Goal: Check status: Check status

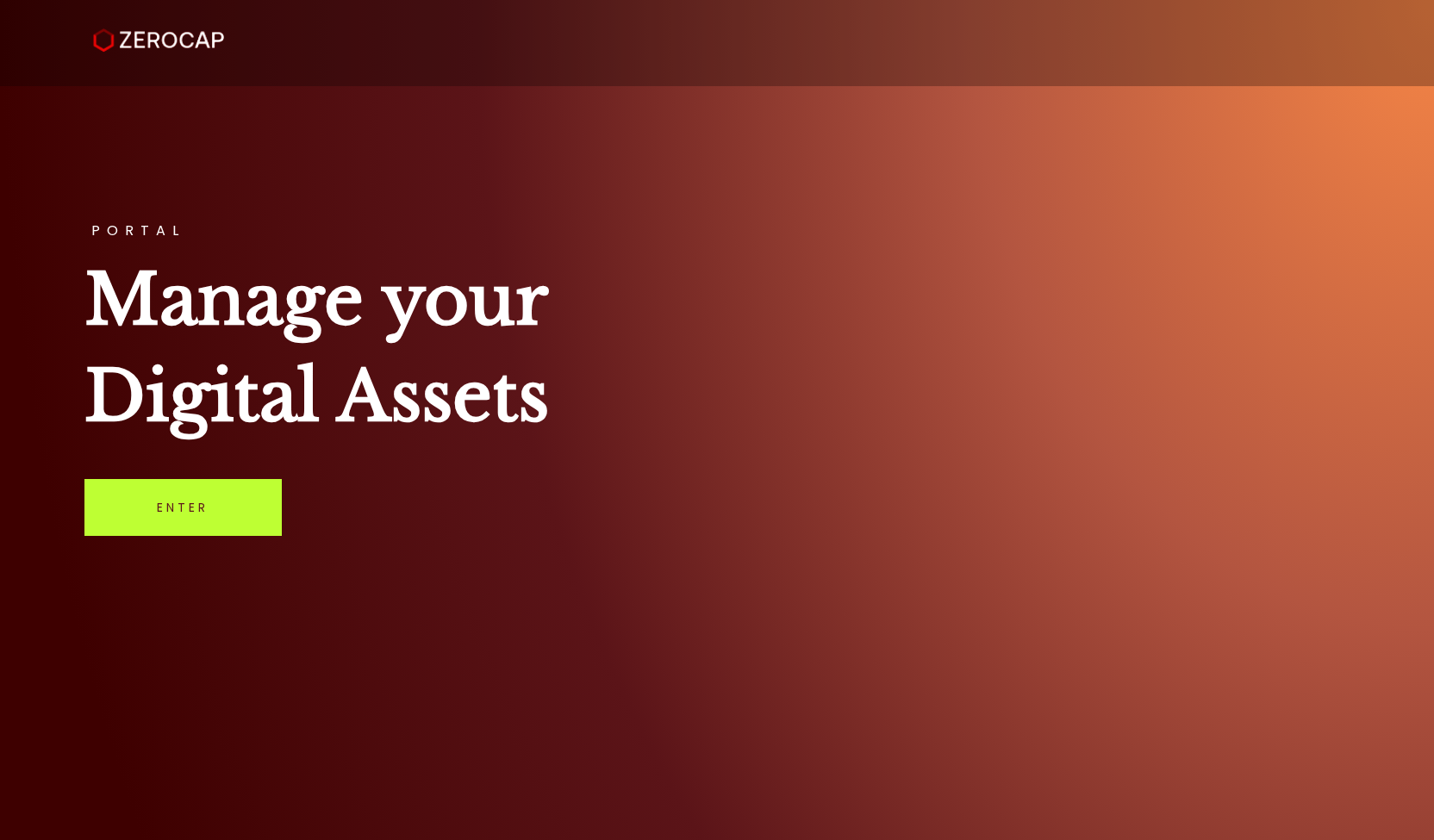
click at [219, 519] on link "Enter" at bounding box center [183, 507] width 197 height 57
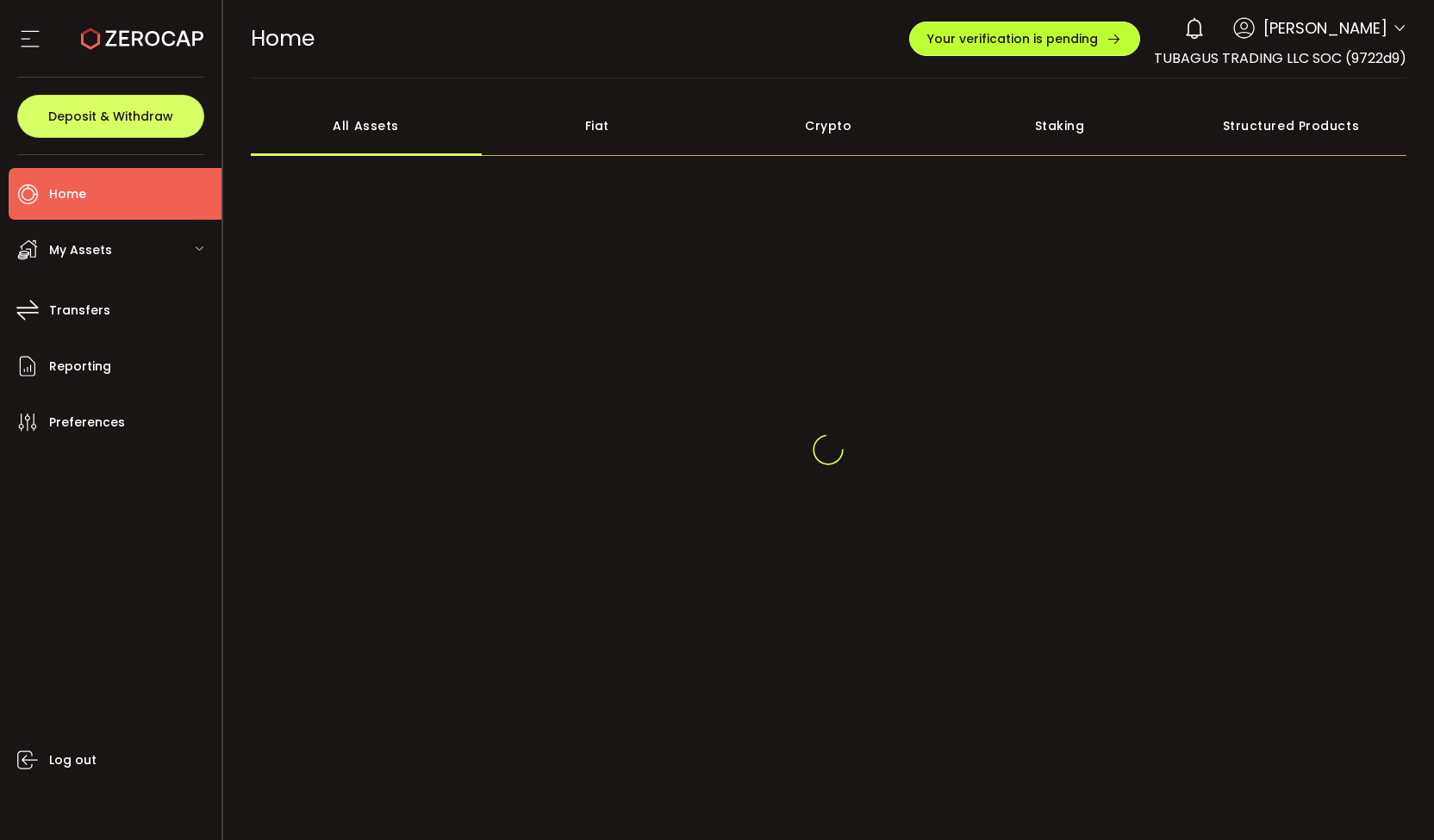
click at [927, 42] on span "Your verification is pending" at bounding box center [1012, 39] width 170 height 12
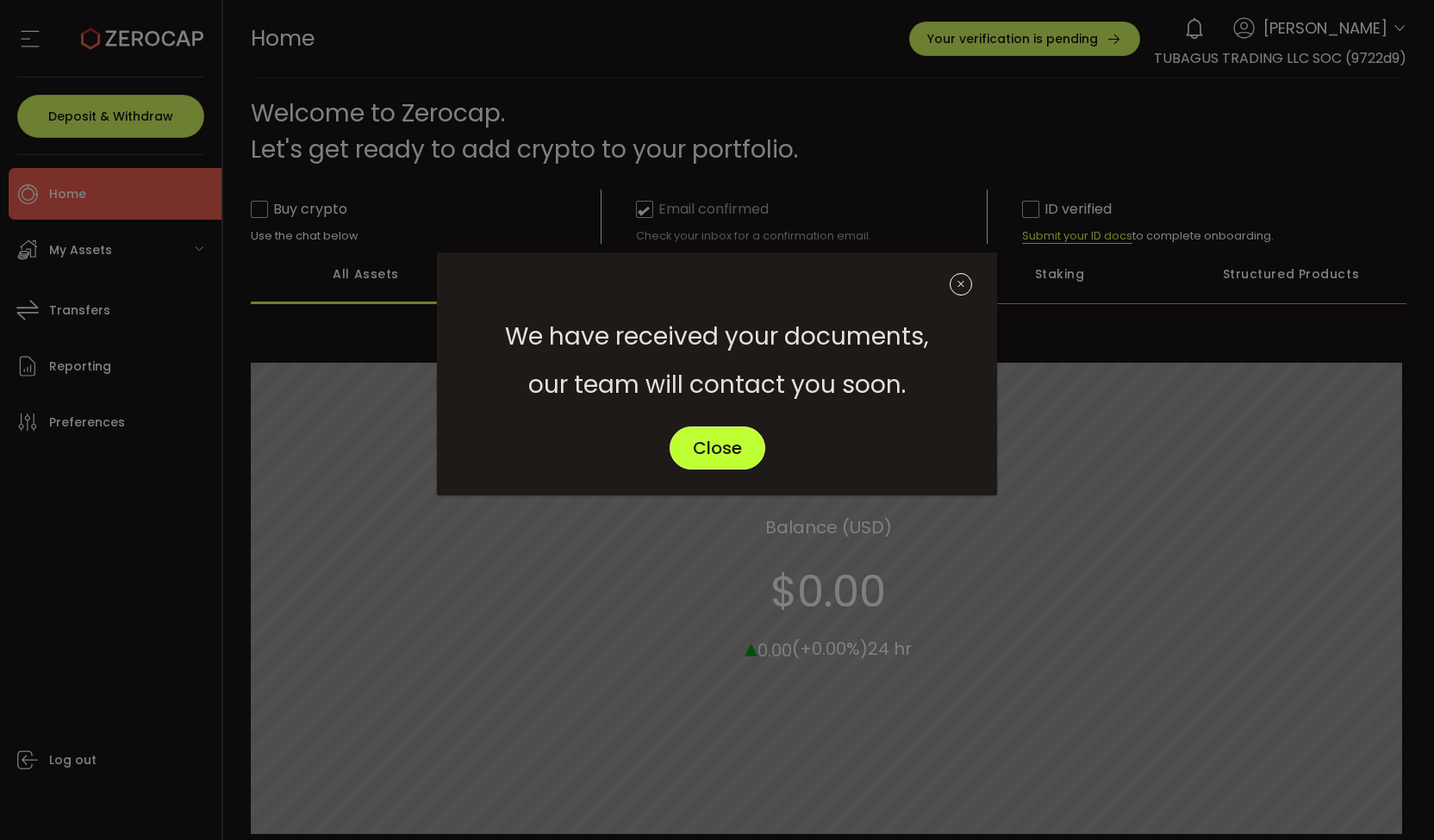
click at [681, 447] on button "Close" at bounding box center [717, 448] width 96 height 43
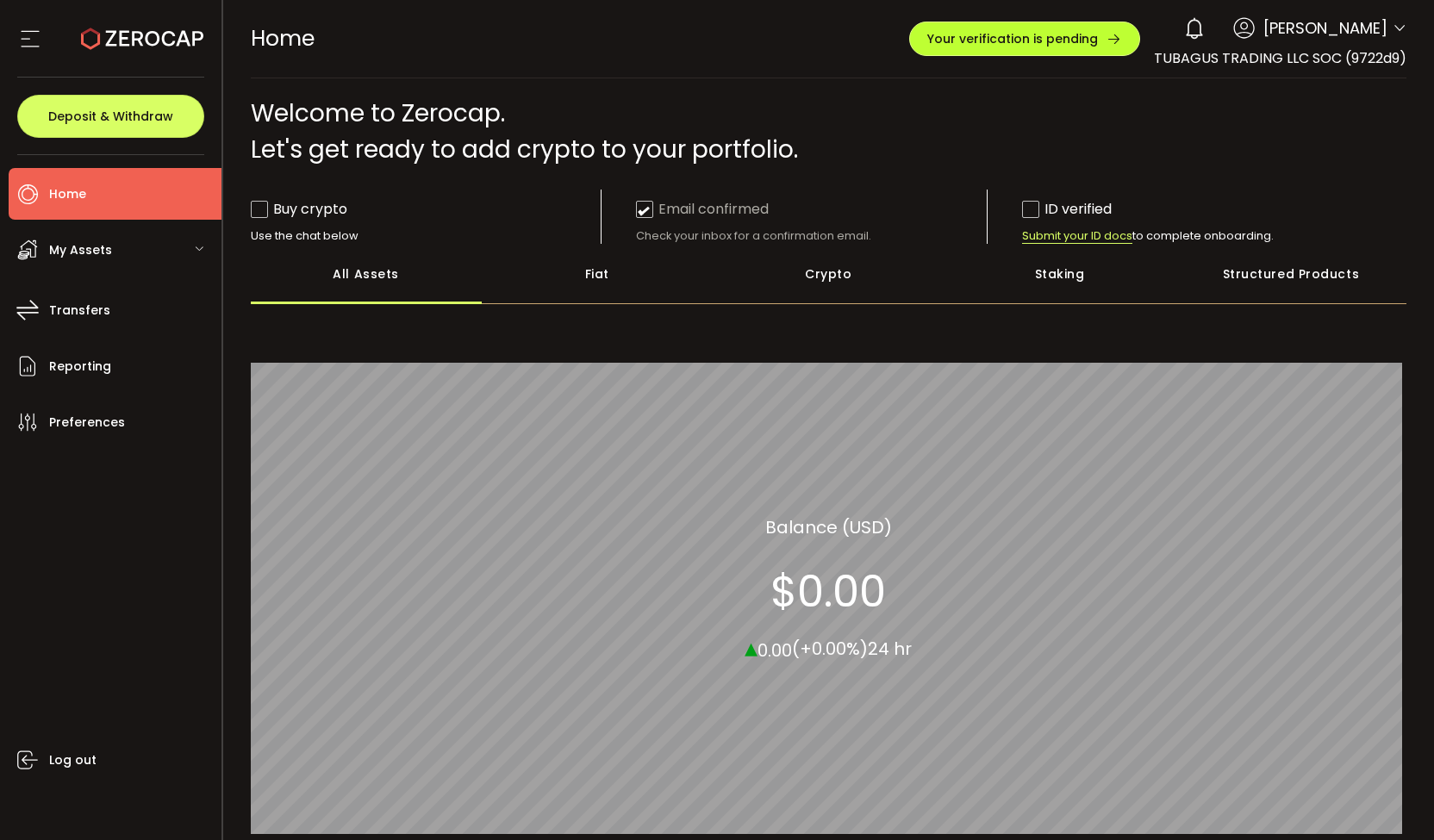
click at [1010, 40] on span "Your verification is pending" at bounding box center [1012, 39] width 170 height 12
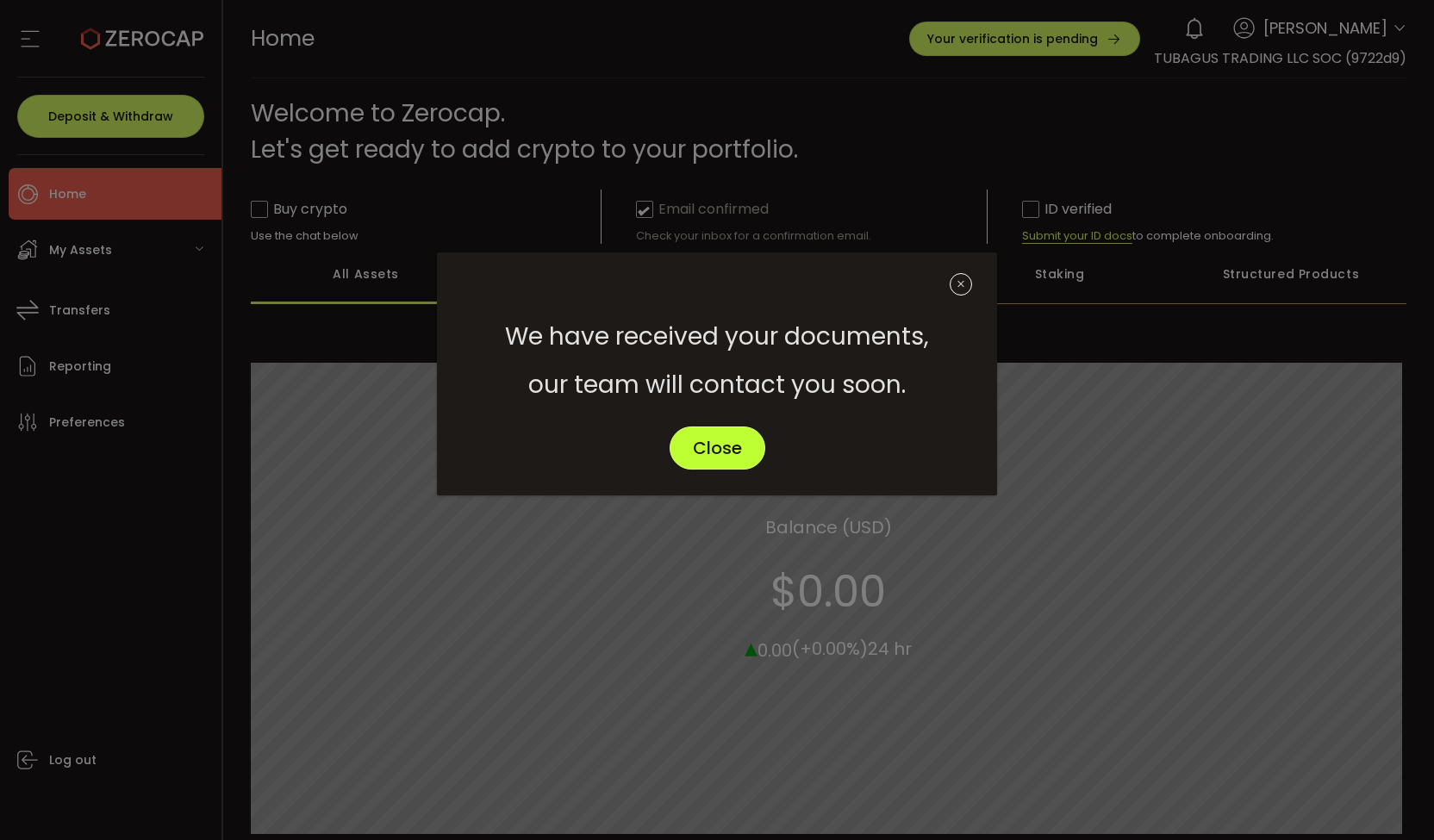
click at [717, 454] on span "Close" at bounding box center [717, 448] width 49 height 17
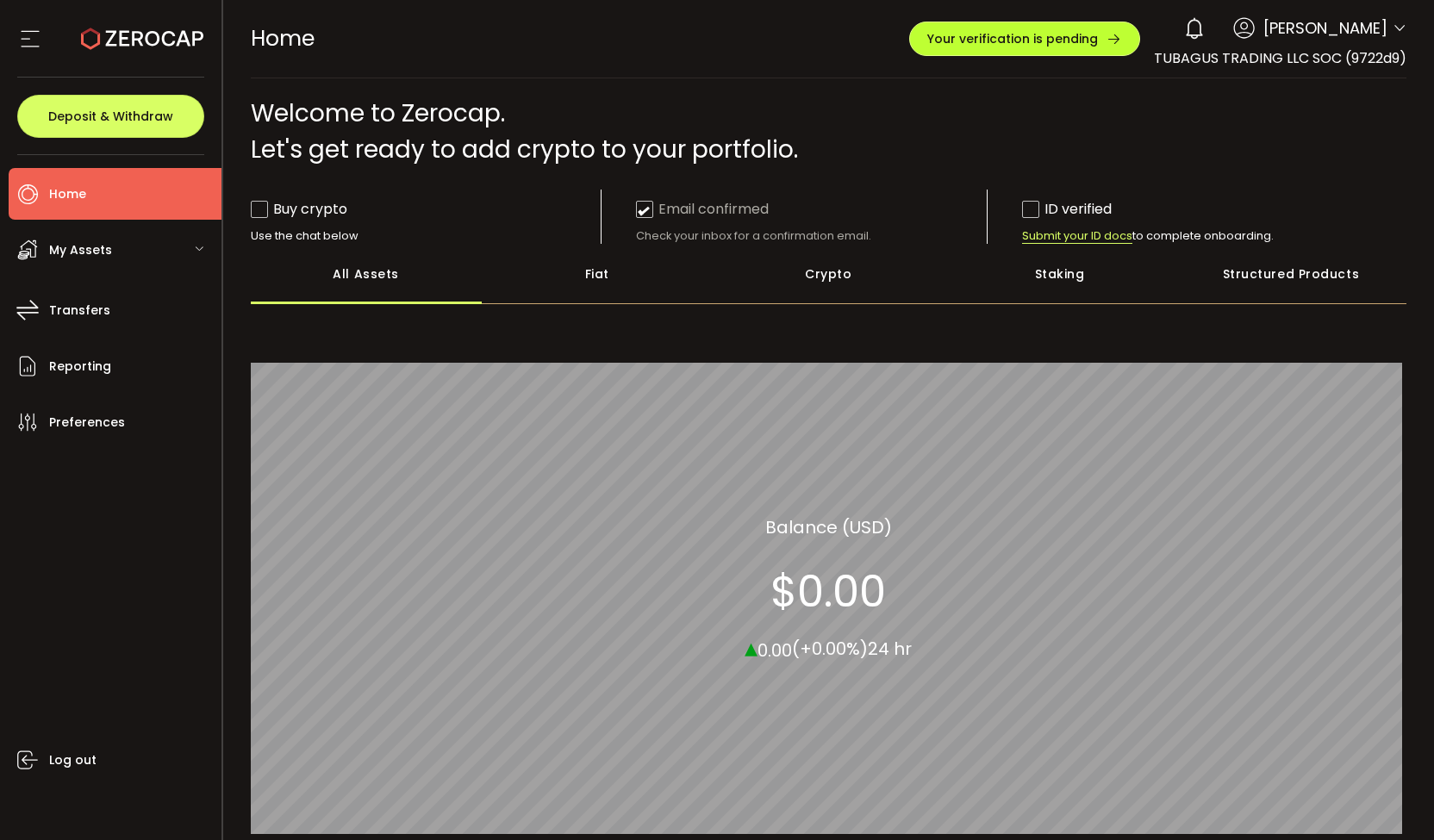
click at [1033, 52] on button "Your verification is pending" at bounding box center [1024, 39] width 231 height 35
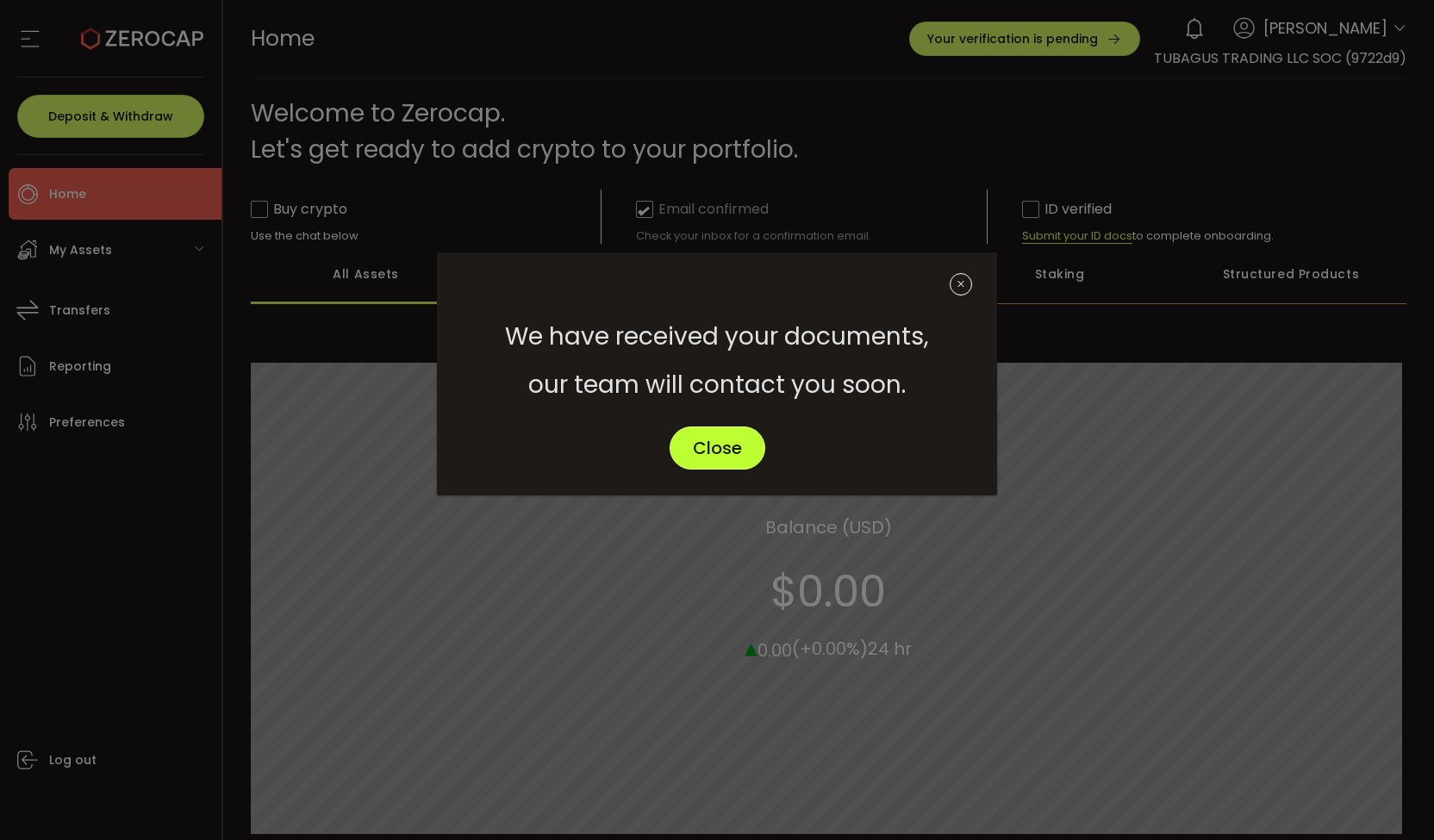
click at [738, 441] on span "Close" at bounding box center [717, 448] width 49 height 17
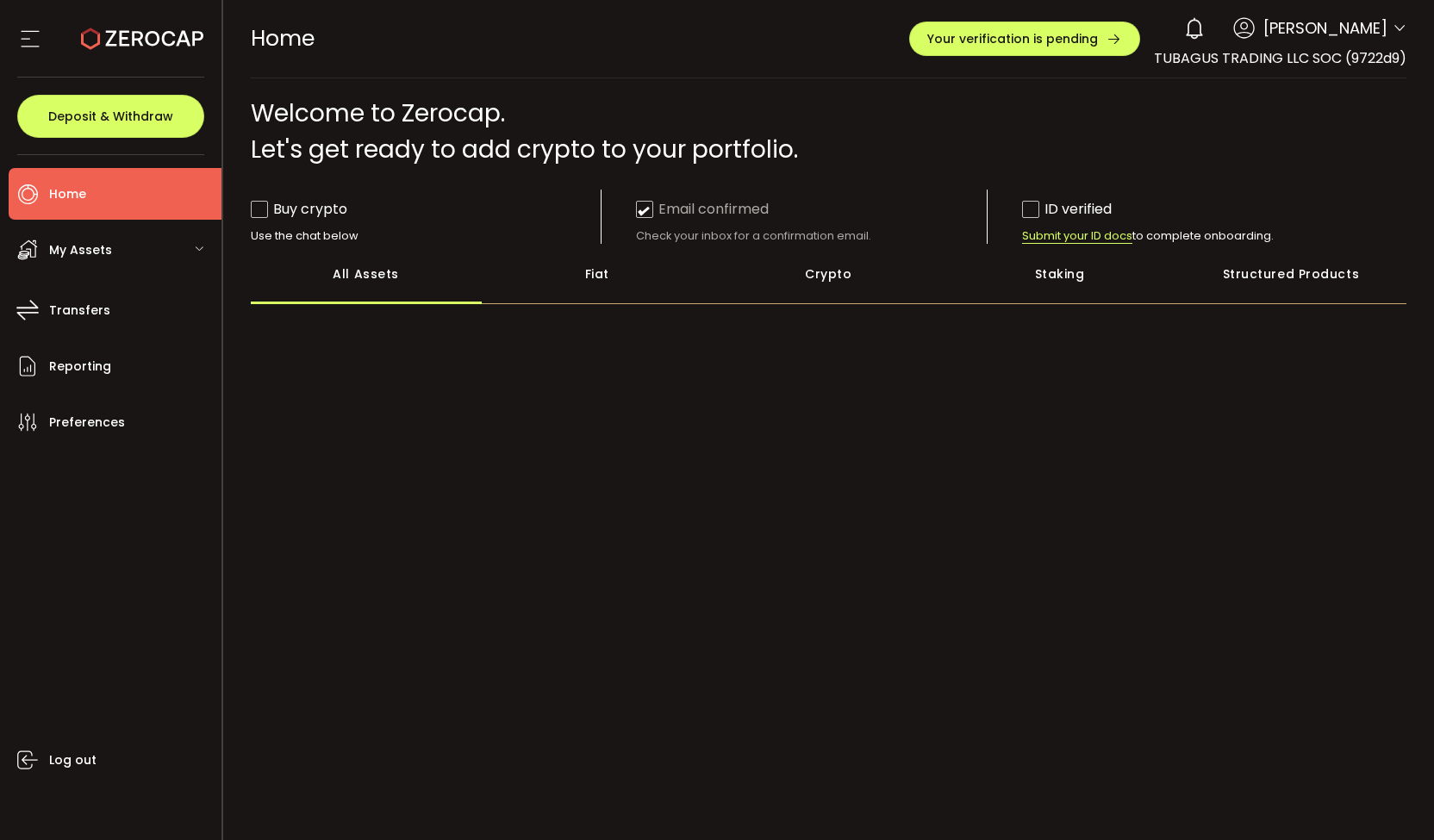
drag, startPoint x: 922, startPoint y: 101, endPoint x: 1009, endPoint y: 281, distance: 199.9
click at [1009, 281] on div "All Assets Fiat Crypto Staking Structured Products" at bounding box center [829, 274] width 1156 height 60
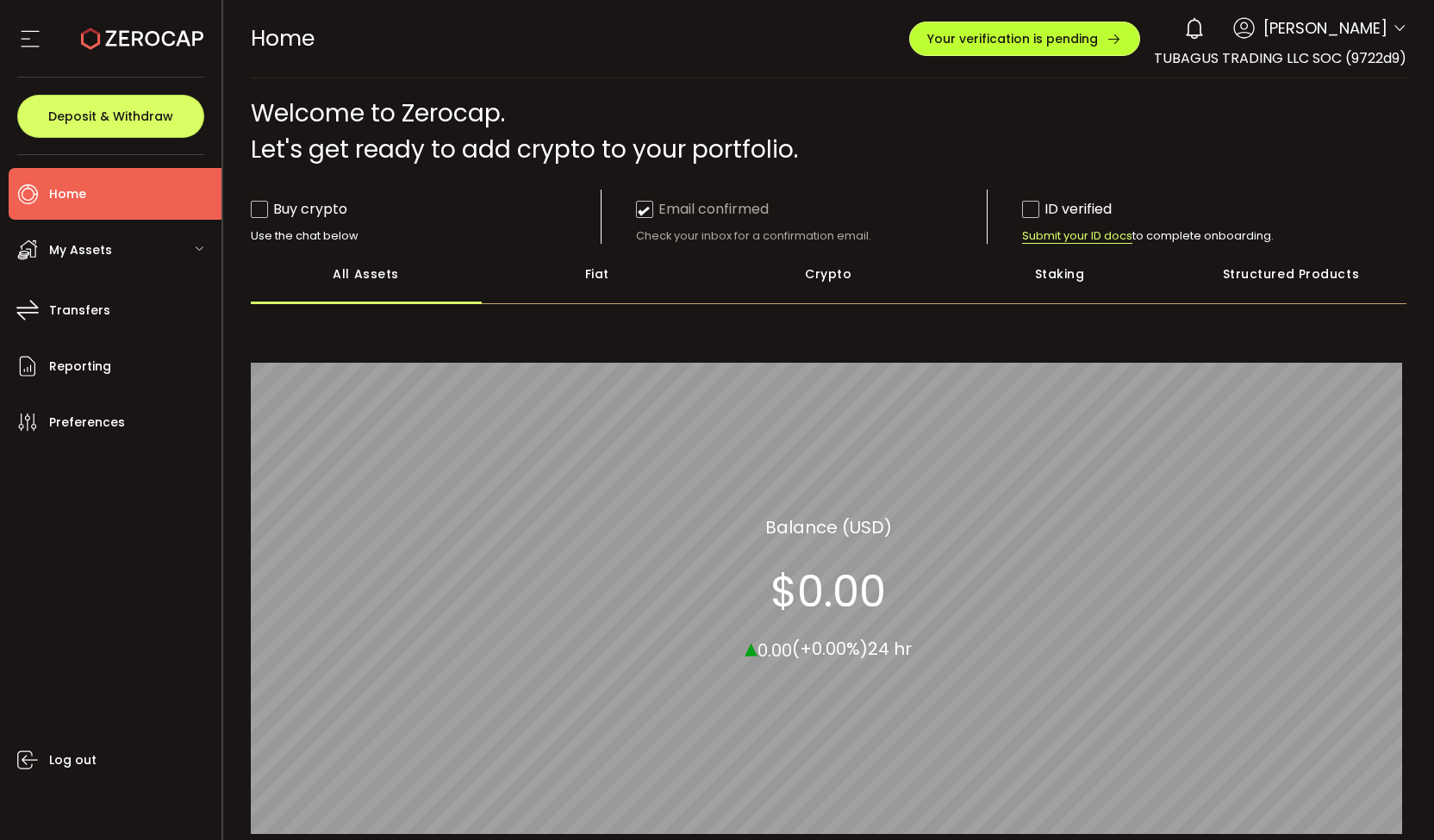
click at [976, 37] on span "Your verification is pending" at bounding box center [1012, 39] width 170 height 12
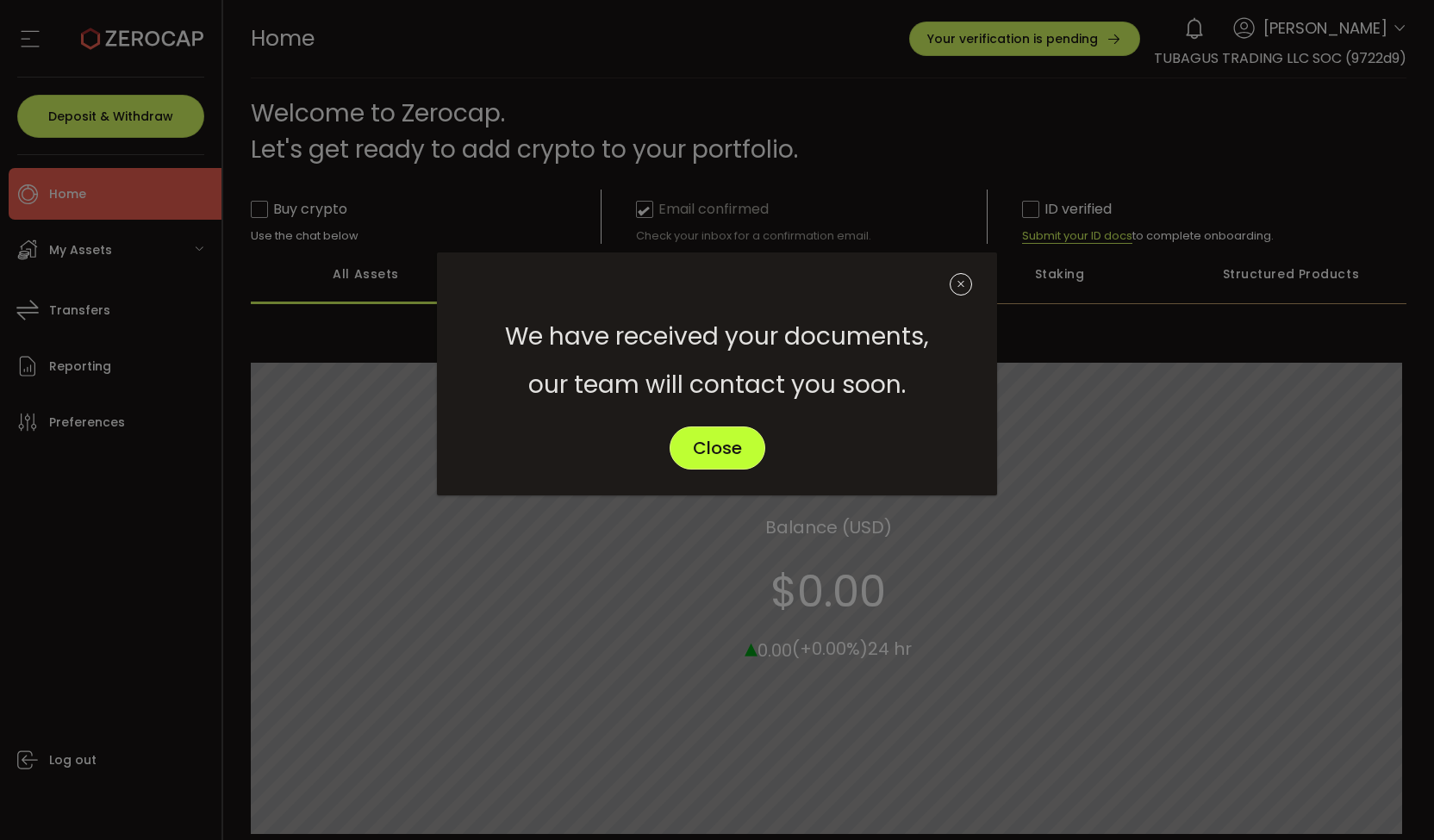
click at [715, 451] on span "Close" at bounding box center [717, 448] width 49 height 17
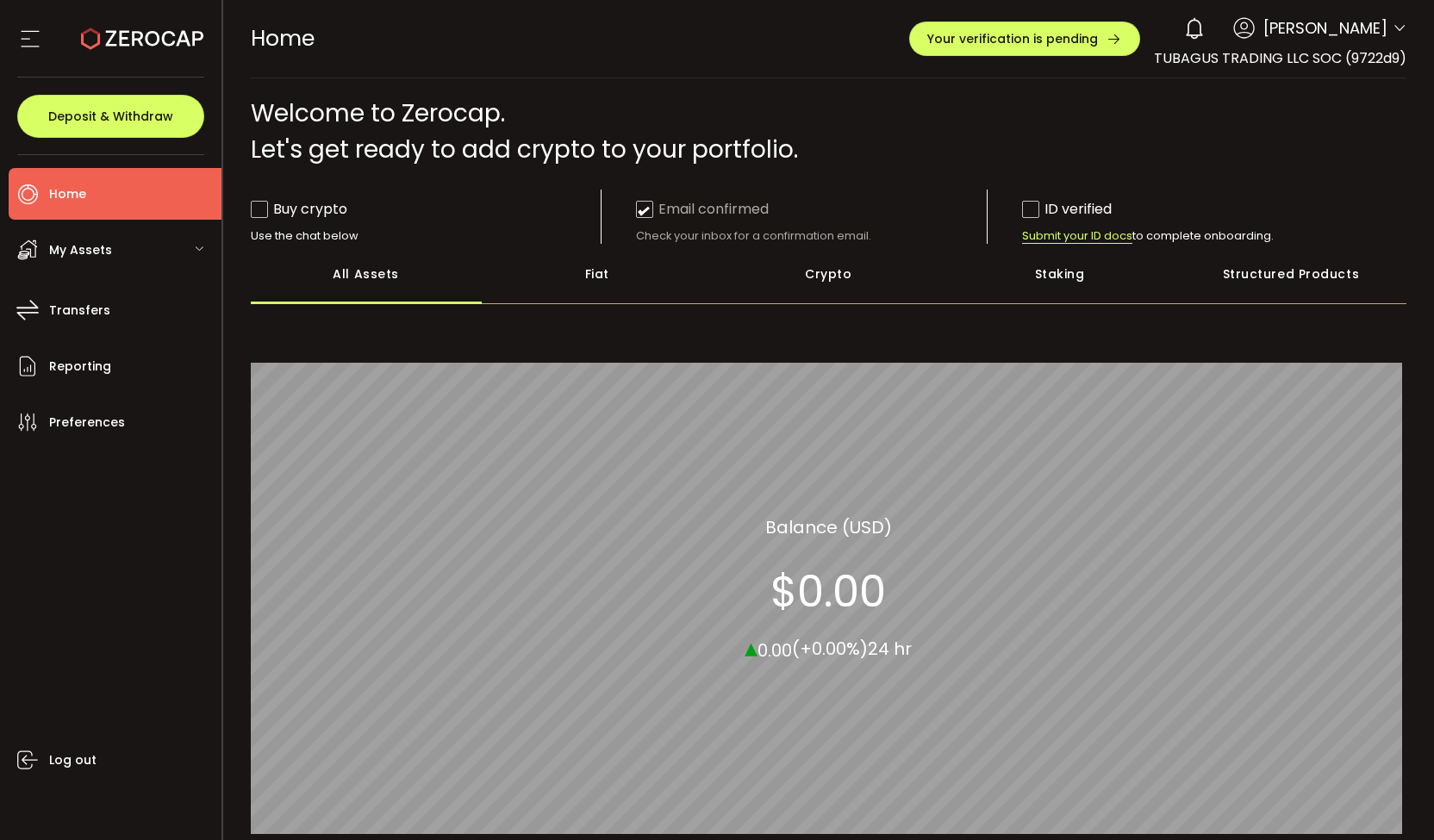
click at [942, 56] on div "Your verification is pending 0 TUBAGUS INDRA ADIREDJA Account TUBAGUS TRADING L…" at bounding box center [1108, 39] width 398 height 59
click at [978, 33] on span "Your verification is pending" at bounding box center [1012, 39] width 170 height 12
